Goal: Transaction & Acquisition: Purchase product/service

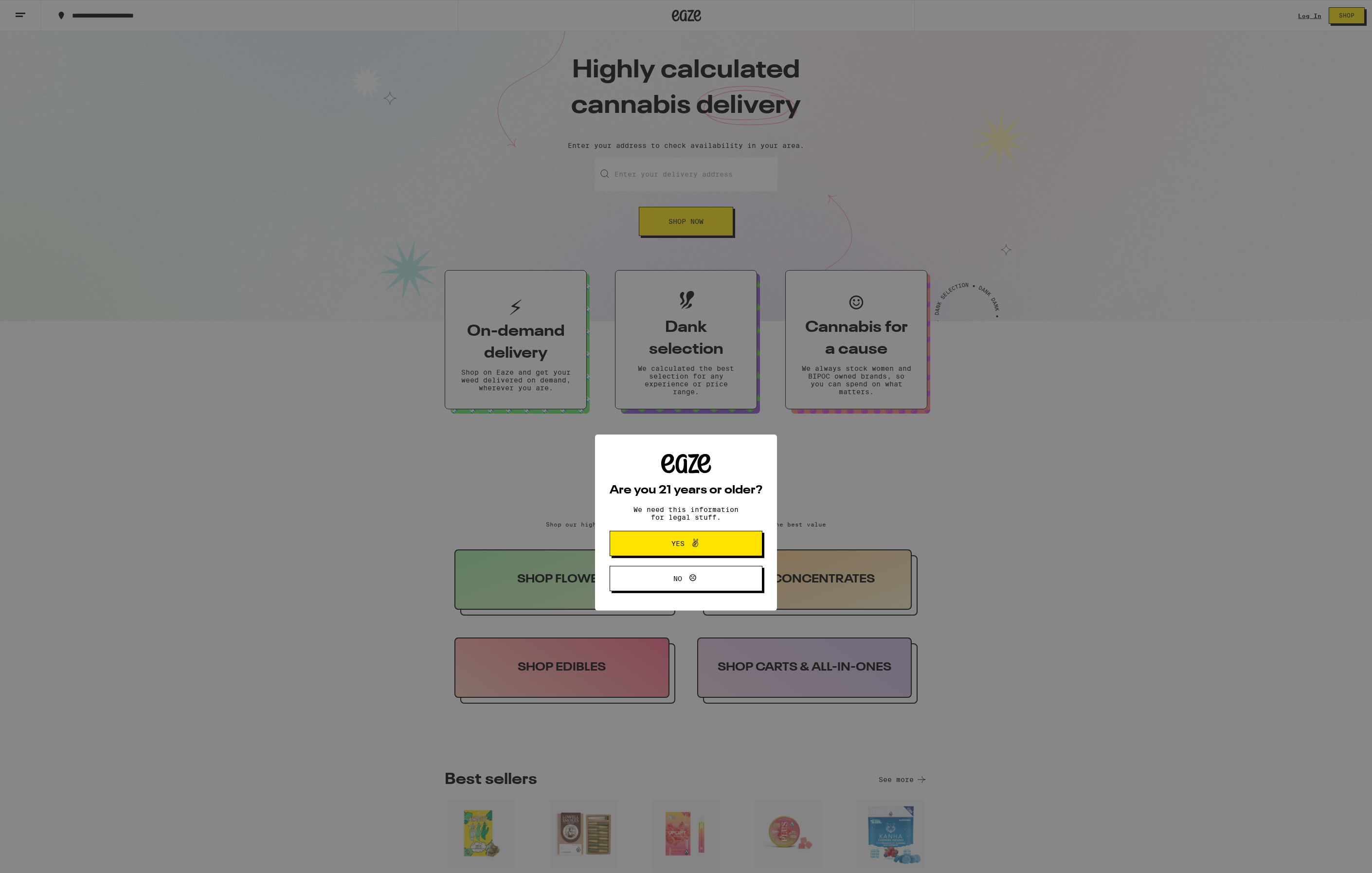
click at [678, 436] on button "Yes" at bounding box center [686, 458] width 153 height 26
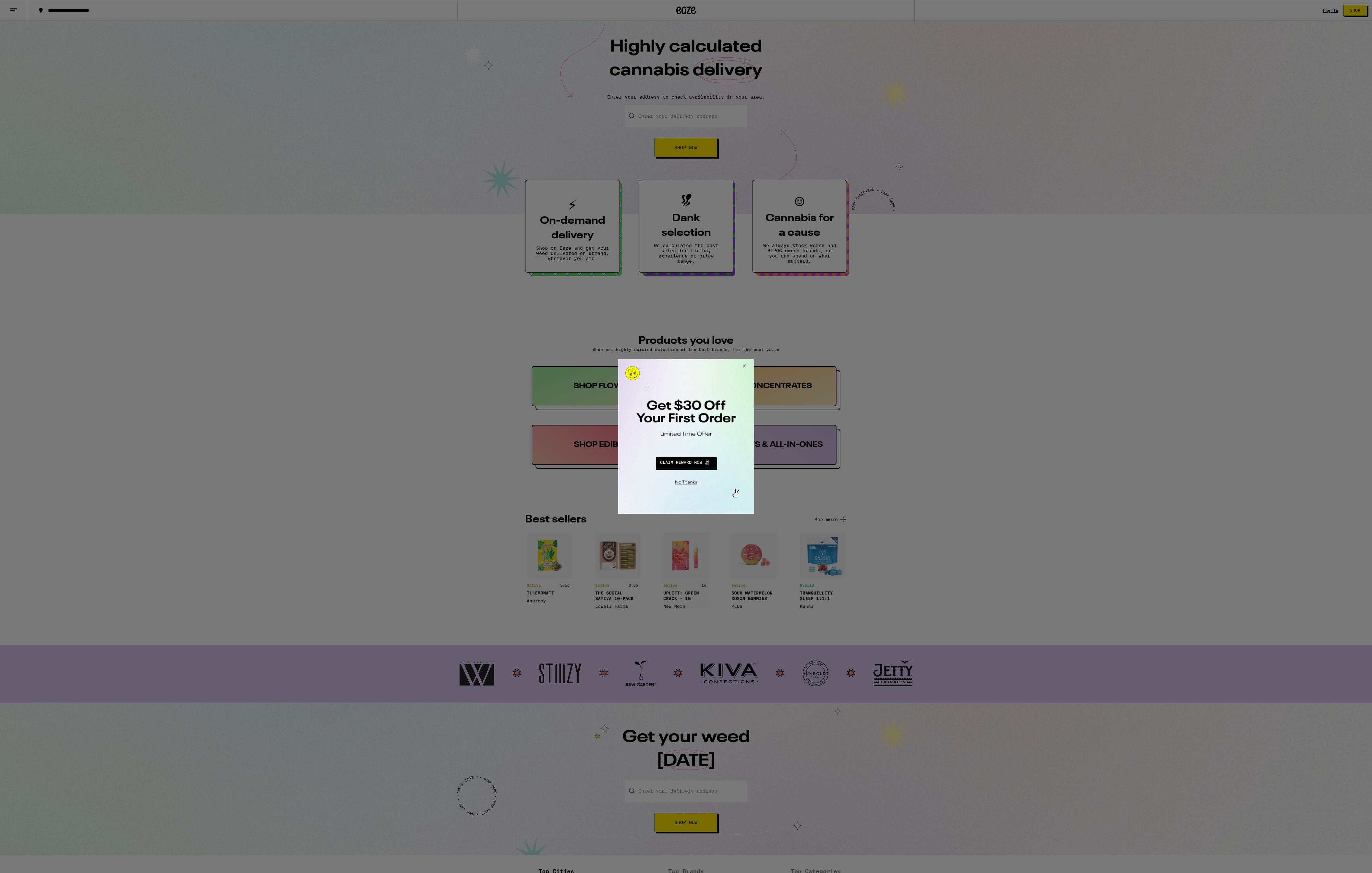
click at [452, 291] on div at bounding box center [686, 436] width 1372 height 873
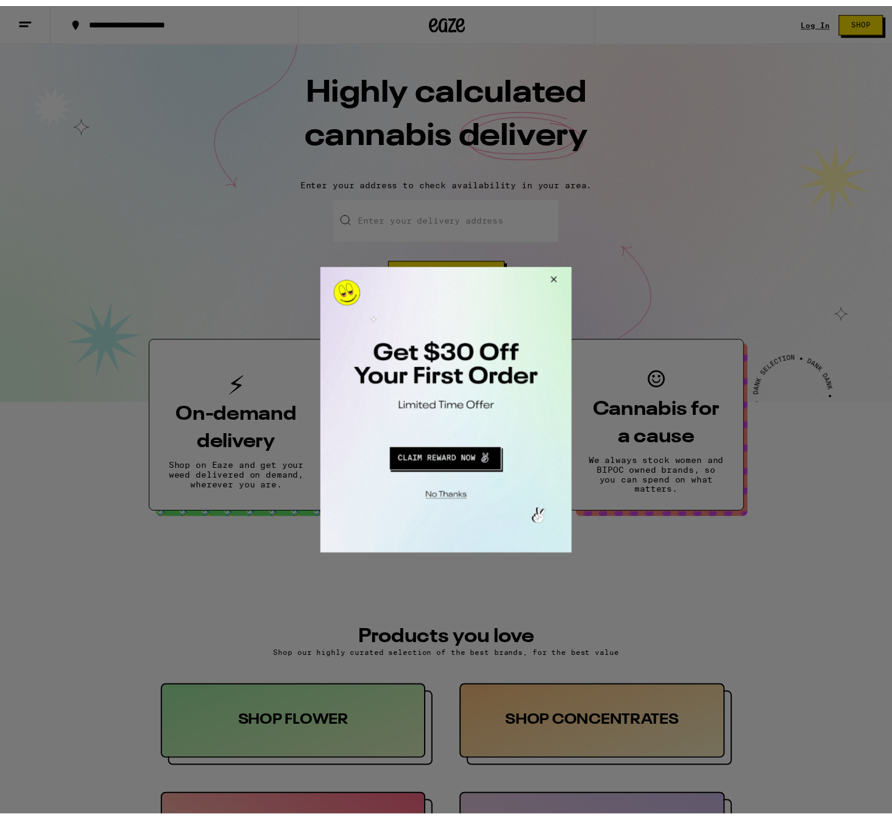
click at [557, 280] on button "Close Modal" at bounding box center [554, 281] width 33 height 29
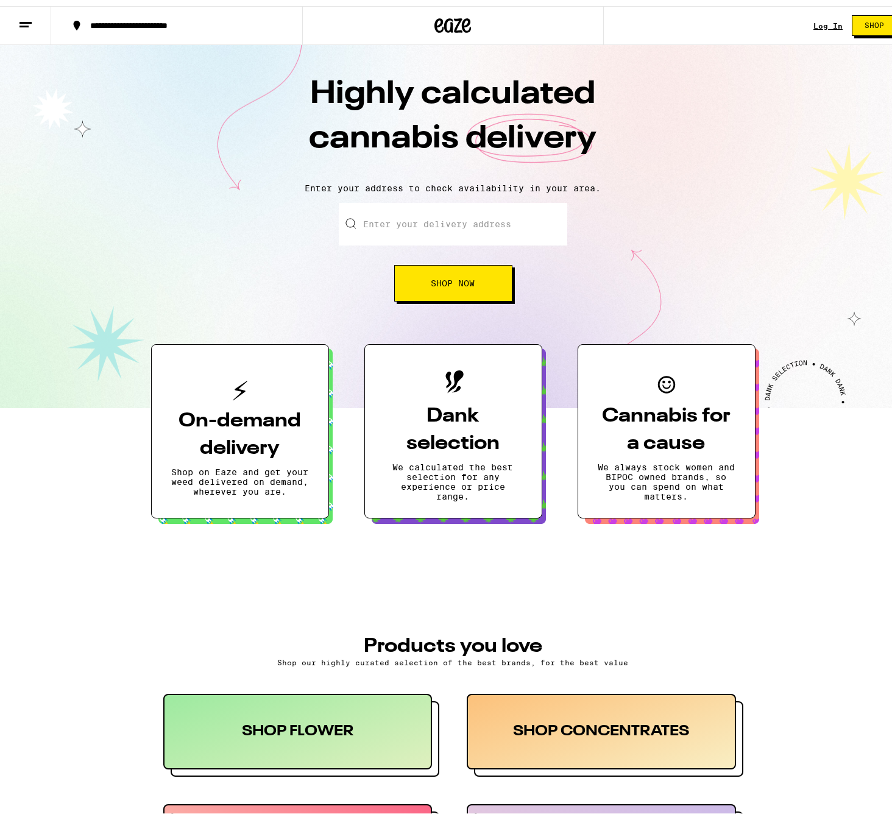
click at [127, 214] on div "Enter your delivery address Shop Now" at bounding box center [452, 246] width 881 height 99
click at [440, 220] on input "Enter your delivery address" at bounding box center [453, 218] width 228 height 43
click at [181, 546] on h3 "PRODUCTS YOU LOVE" at bounding box center [453, 639] width 580 height 19
click at [403, 220] on input "808 How" at bounding box center [453, 218] width 228 height 43
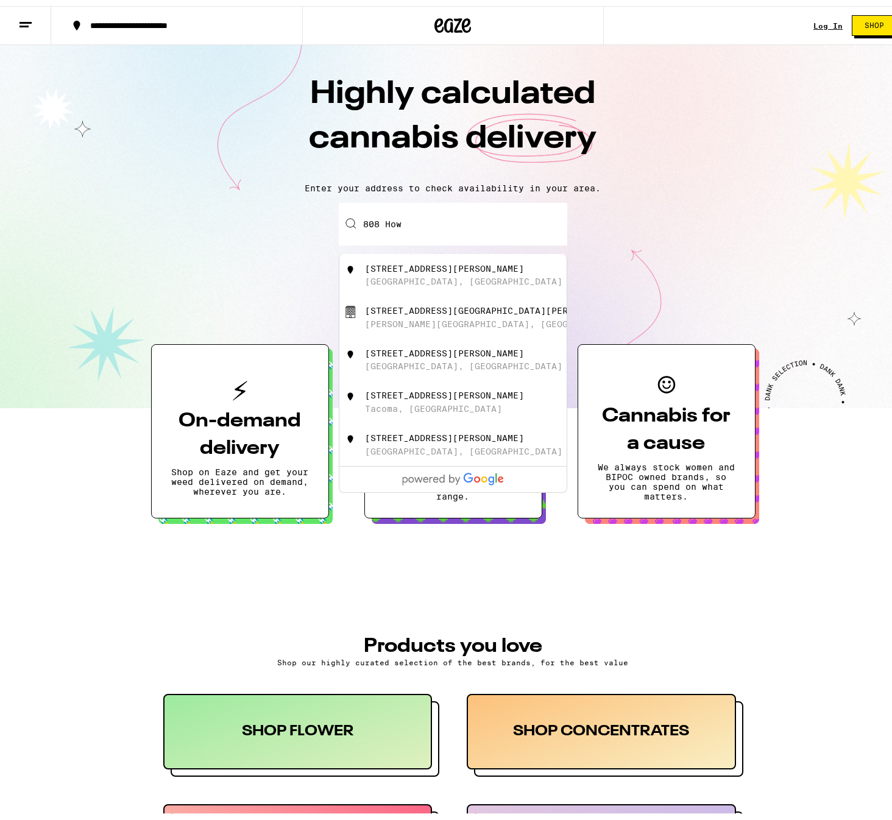
click at [403, 220] on input "808 How" at bounding box center [453, 218] width 228 height 43
click at [427, 308] on div "5 Embarcadero Hyatt Regency San Francisco" at bounding box center [488, 305] width 247 height 10
type input "5 Embarcadero Hyatt Regency San Francisco, San Francisco, CA"
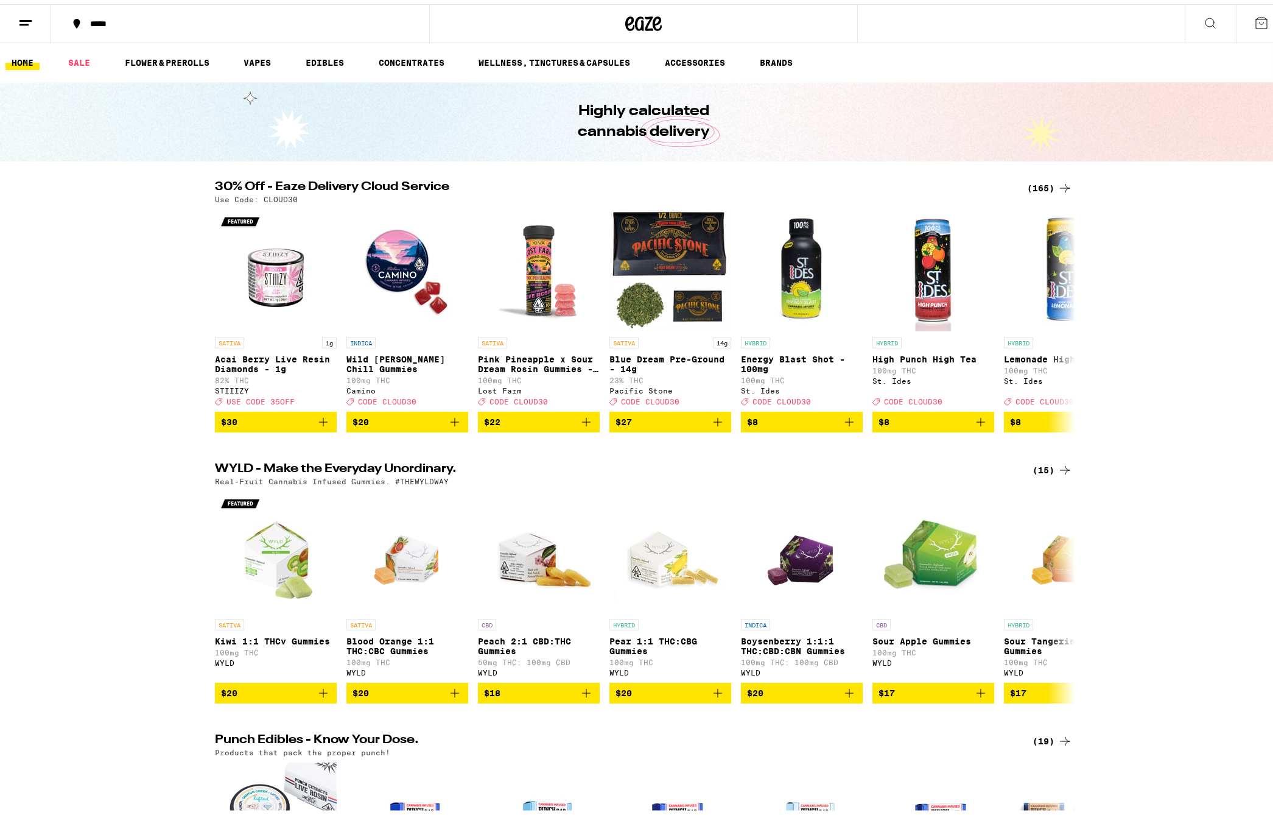
click at [25, 16] on line at bounding box center [25, 16] width 12 height 0
